Goal: Transaction & Acquisition: Subscribe to service/newsletter

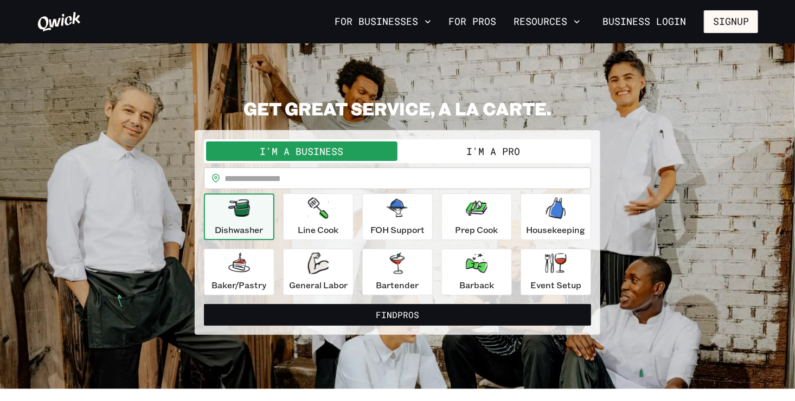
click at [465, 151] on button "I'm a Pro" at bounding box center [492, 152] width 191 height 20
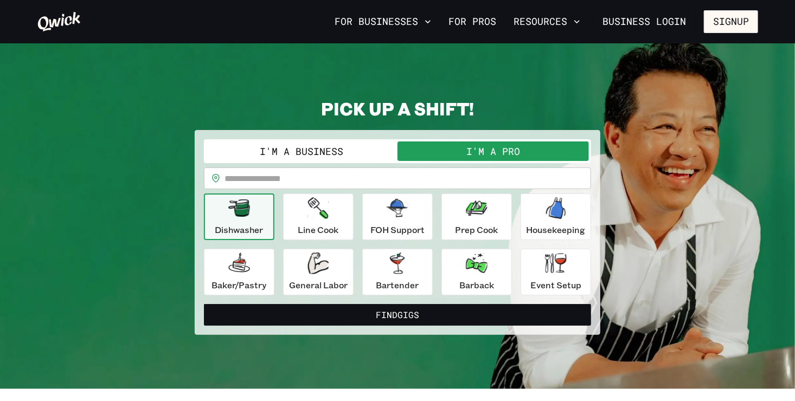
click at [337, 178] on input "text" at bounding box center [407, 179] width 367 height 22
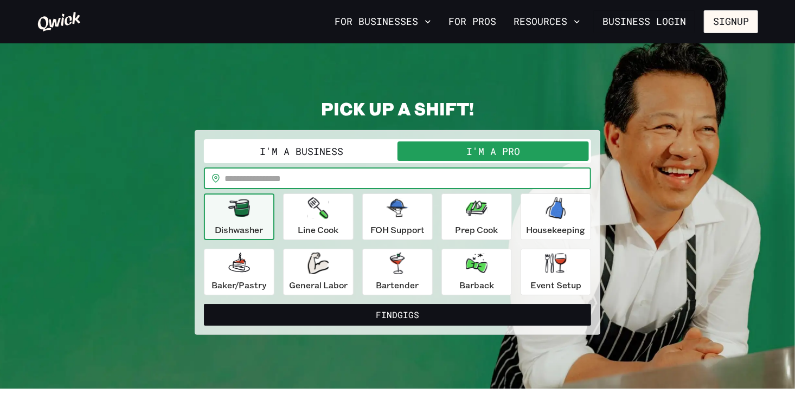
type input "*****"
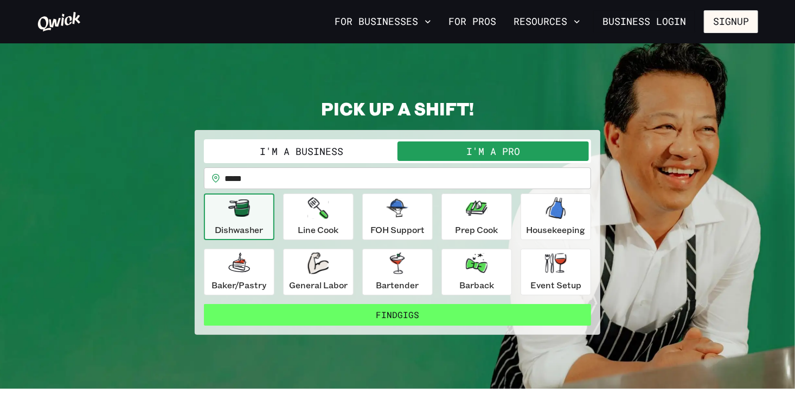
click at [303, 312] on button "Find Gigs" at bounding box center [397, 315] width 387 height 22
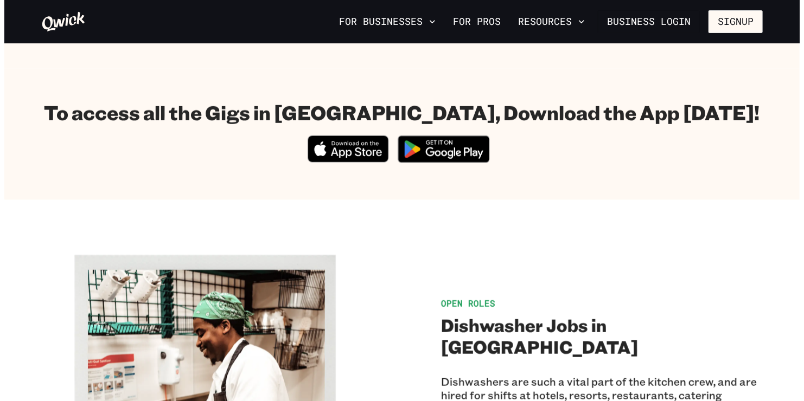
scroll to position [389, 0]
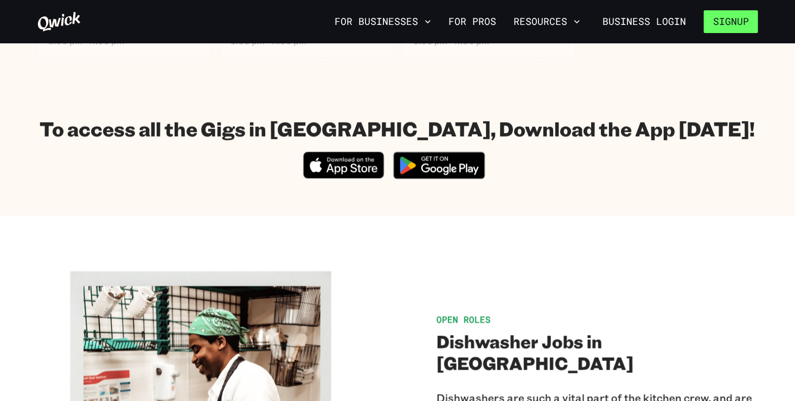
click at [729, 26] on button "Signup" at bounding box center [731, 21] width 54 height 23
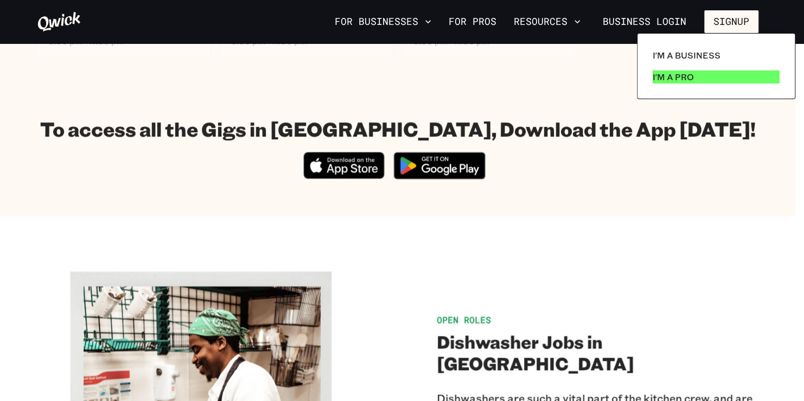
click at [660, 82] on p "I'm a Pro" at bounding box center [672, 76] width 41 height 13
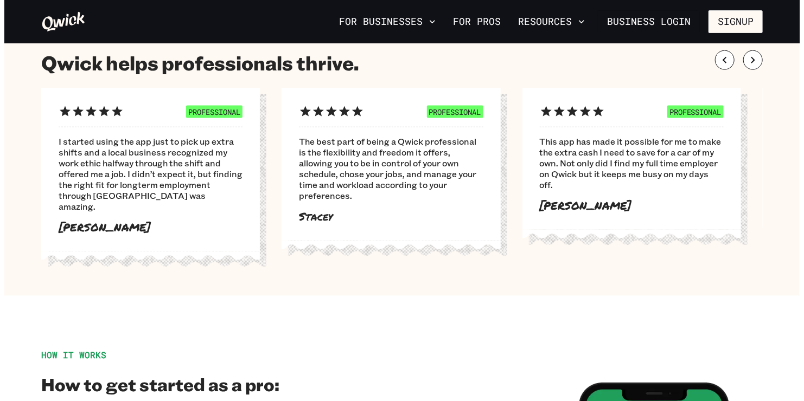
scroll to position [630, 0]
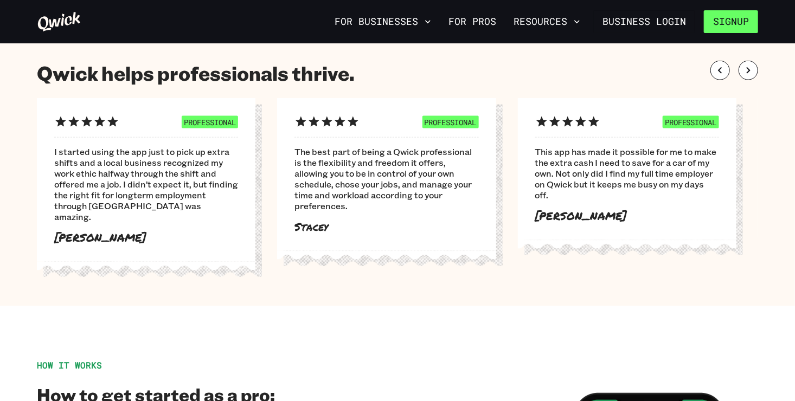
click at [712, 20] on button "Signup" at bounding box center [731, 21] width 54 height 23
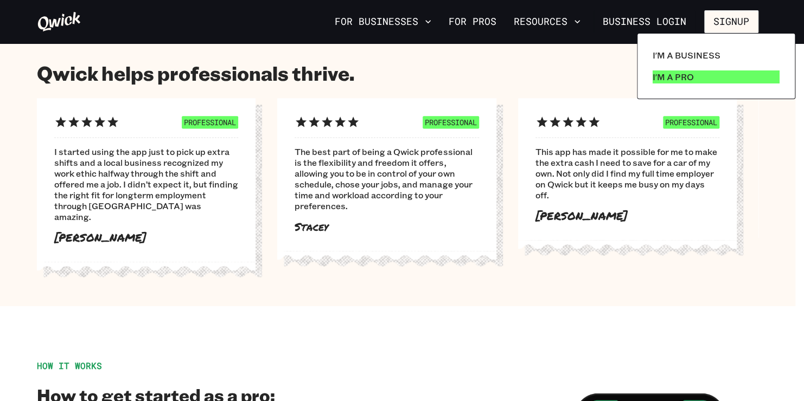
click at [701, 76] on link "I'm a Pro" at bounding box center [716, 77] width 136 height 22
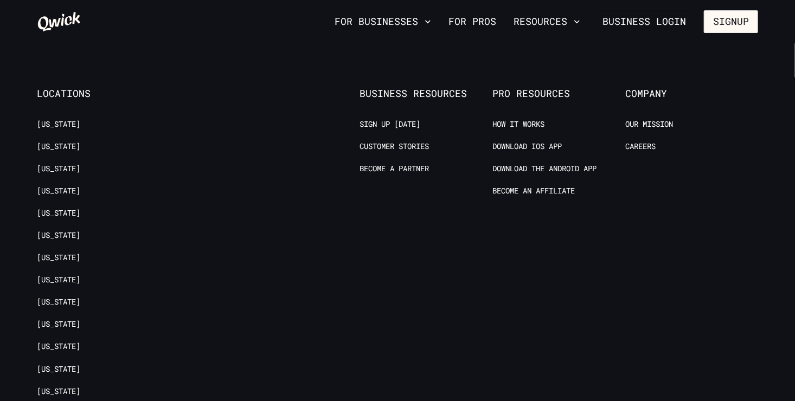
scroll to position [2094, 0]
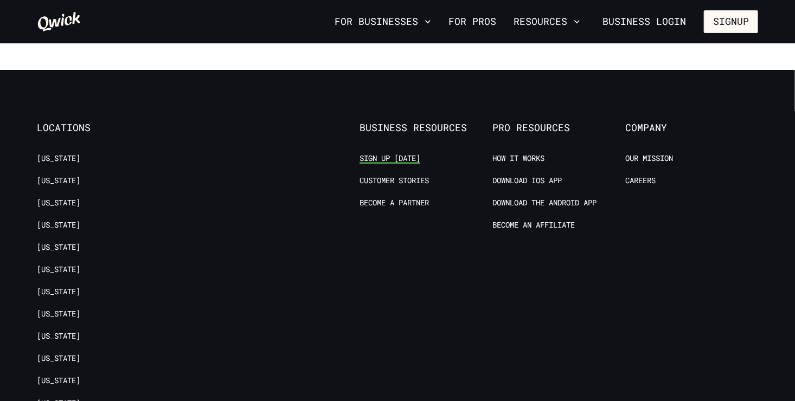
click at [401, 153] on link "Sign up [DATE]" at bounding box center [390, 158] width 61 height 10
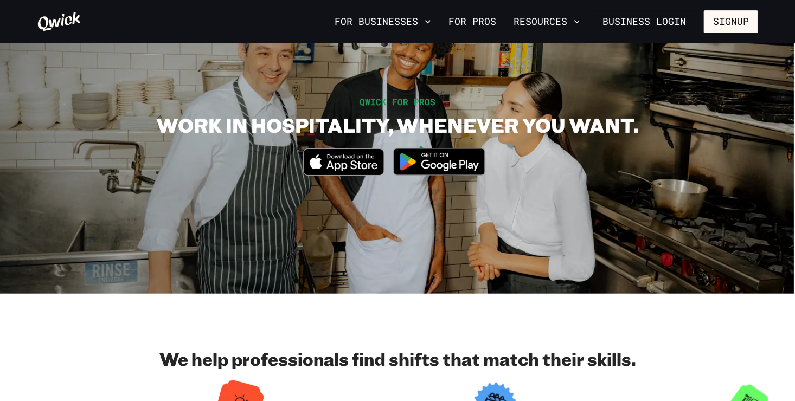
scroll to position [0, 0]
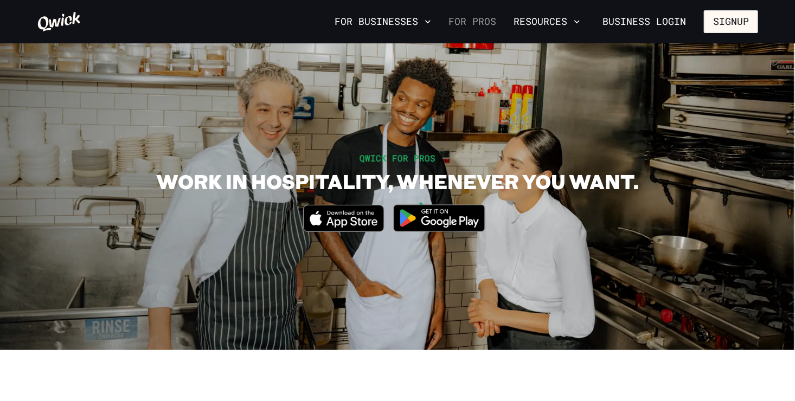
click at [493, 24] on link "For Pros" at bounding box center [472, 21] width 56 height 18
click at [464, 217] on img at bounding box center [439, 218] width 105 height 41
click at [738, 24] on button "Signup" at bounding box center [731, 21] width 54 height 23
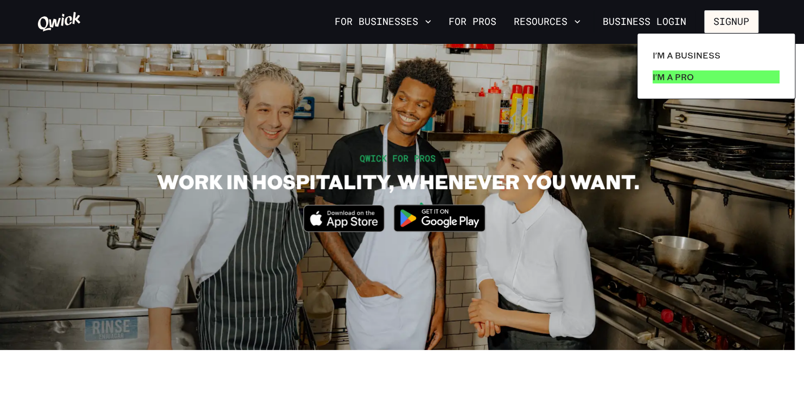
click at [707, 80] on link "I'm a Pro" at bounding box center [716, 77] width 136 height 22
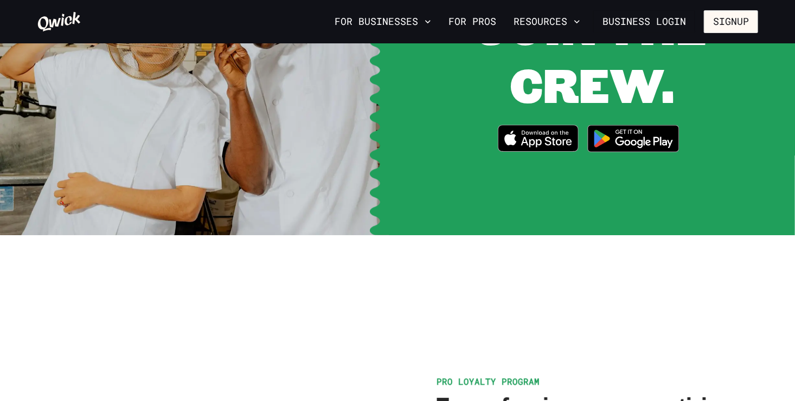
scroll to position [1518, 0]
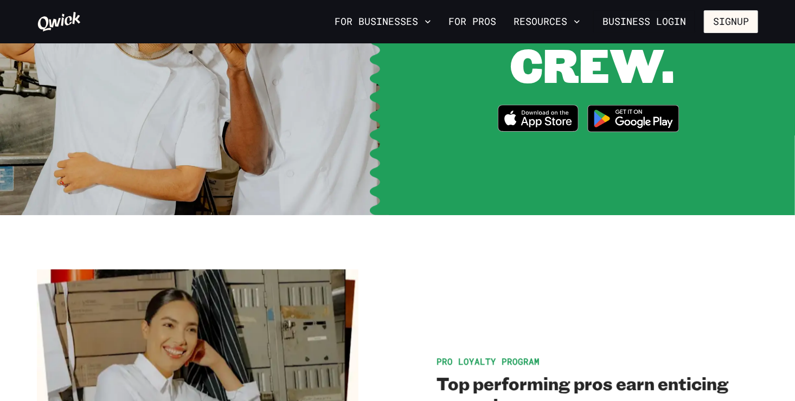
click at [658, 111] on img at bounding box center [633, 118] width 105 height 41
